Goal: Task Accomplishment & Management: Manage account settings

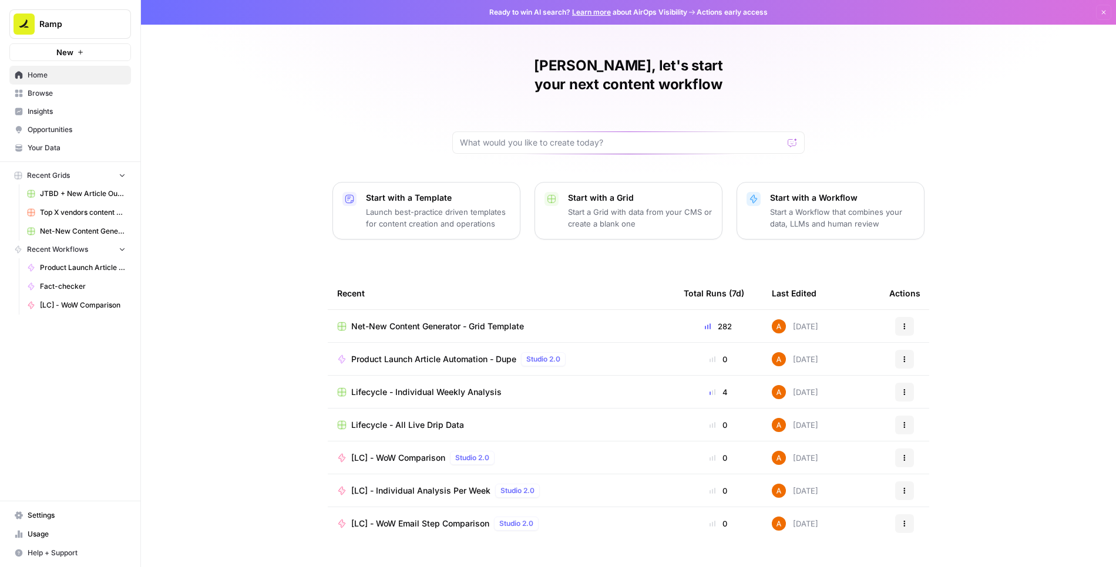
click at [34, 516] on span "Settings" at bounding box center [77, 515] width 98 height 11
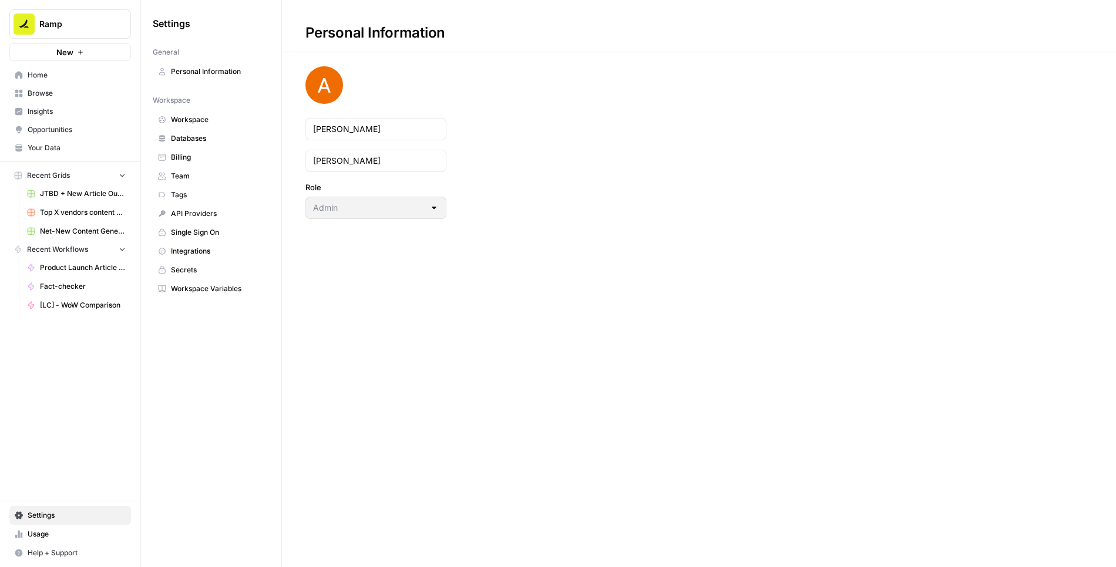
click at [189, 172] on span "Team" at bounding box center [217, 176] width 93 height 11
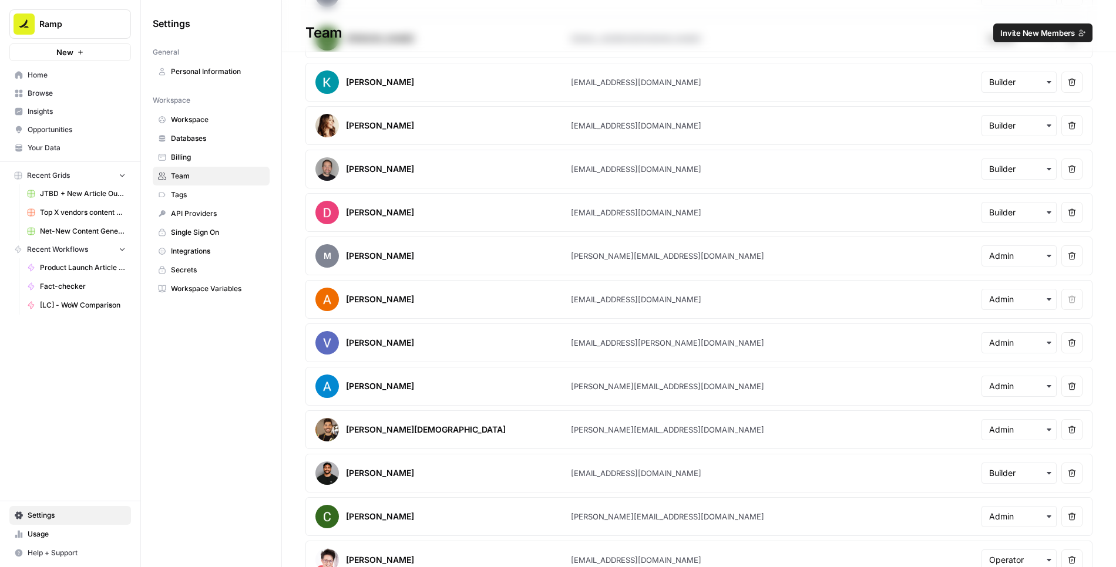
scroll to position [895, 0]
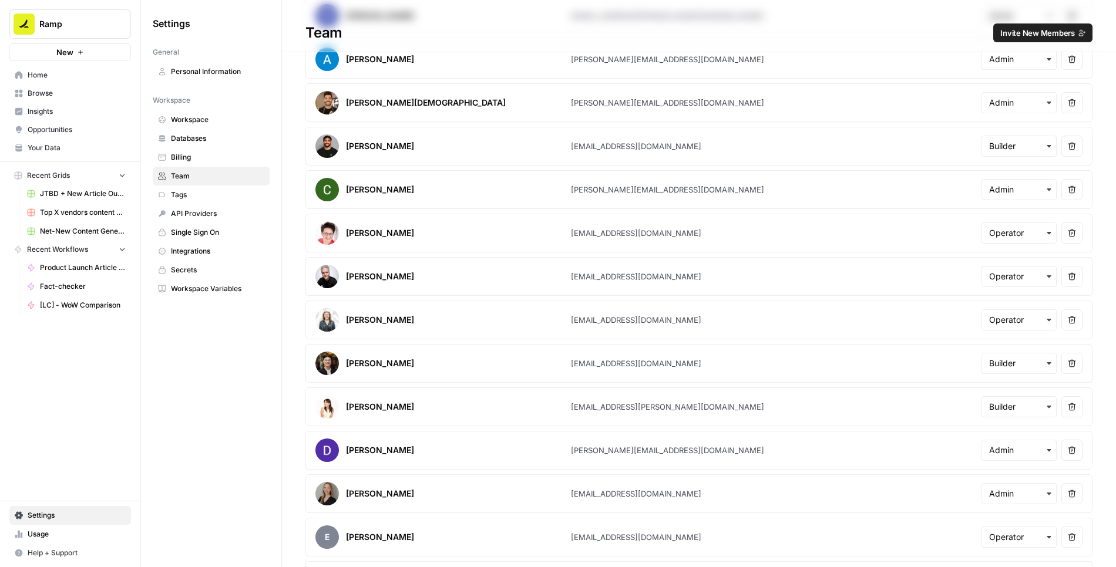
click at [1058, 35] on span "Invite New Members" at bounding box center [1037, 33] width 75 height 12
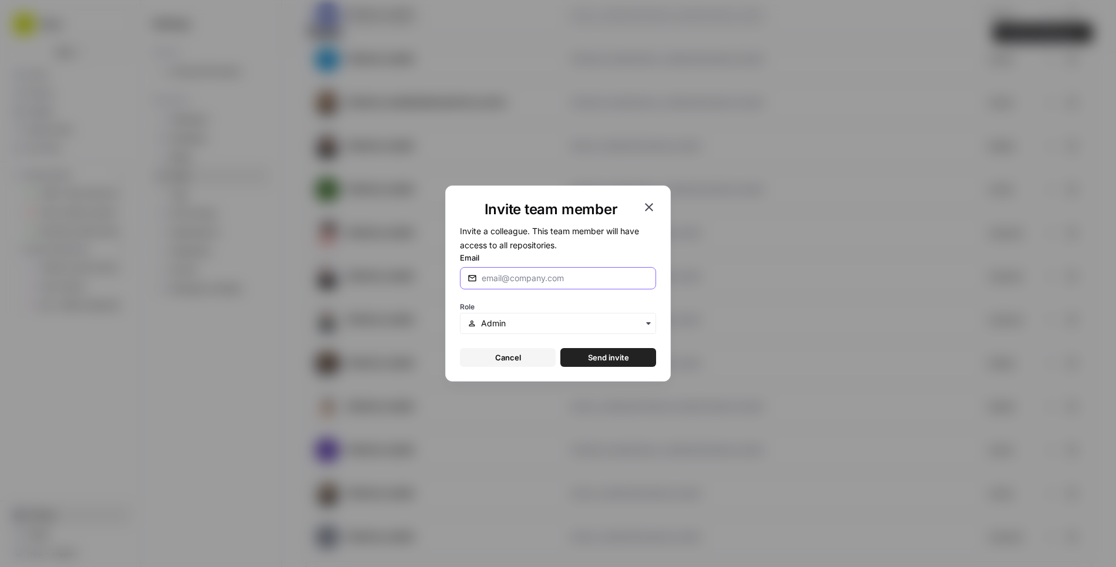
click at [503, 276] on input "Email" at bounding box center [564, 278] width 167 height 12
paste input "[PERSON_NAME][EMAIL_ADDRESS][PERSON_NAME][DOMAIN_NAME]"
type input "[PERSON_NAME][EMAIL_ADDRESS][PERSON_NAME][DOMAIN_NAME]"
click at [501, 316] on div "button" at bounding box center [558, 323] width 196 height 21
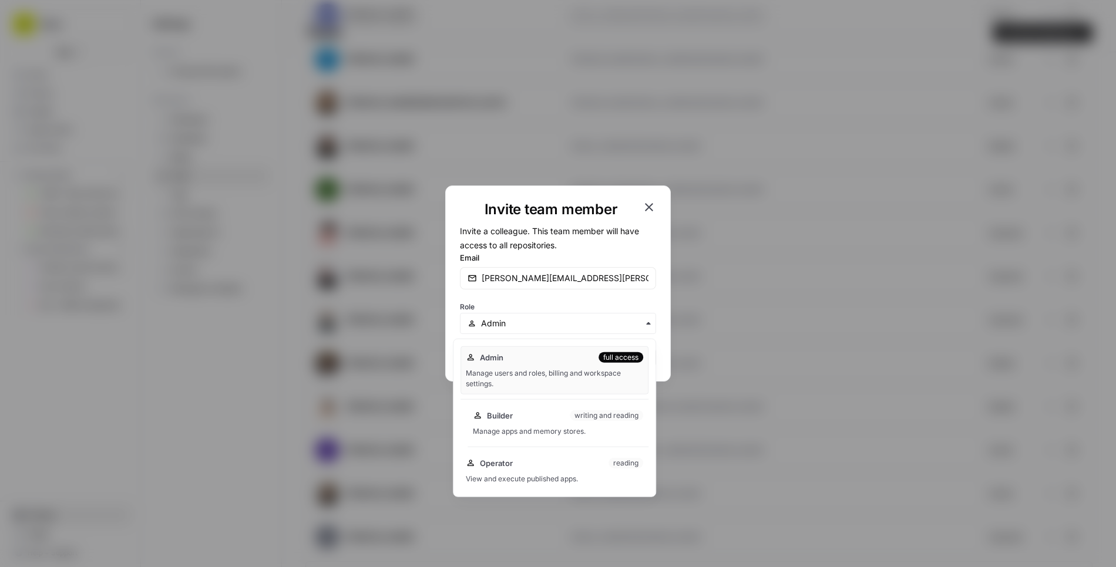
click at [498, 413] on span "Builder" at bounding box center [500, 416] width 26 height 12
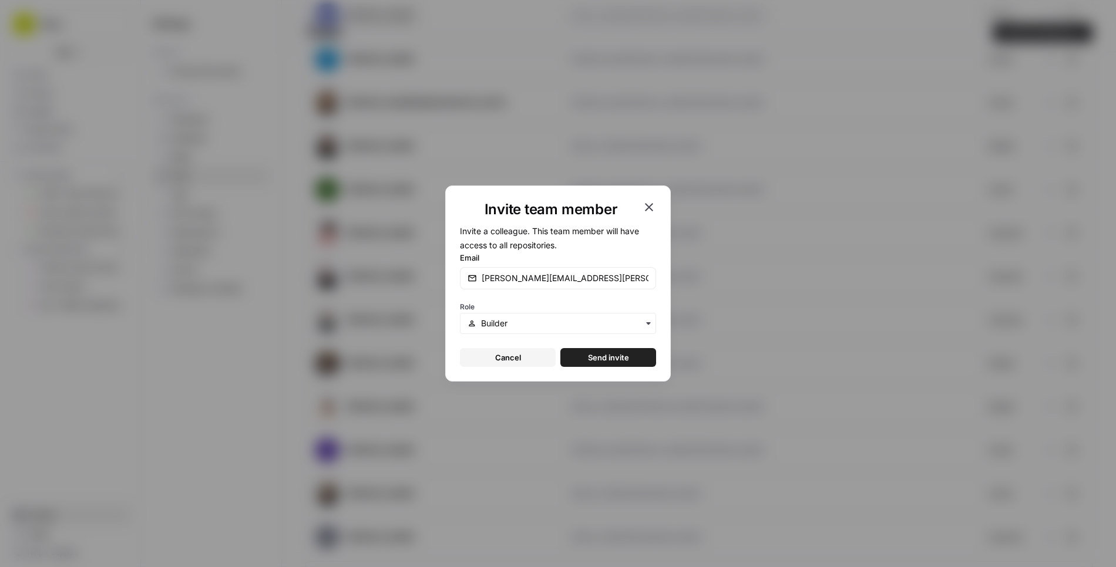
click at [611, 361] on span "Send invite" at bounding box center [608, 358] width 41 height 12
